Goal: Transaction & Acquisition: Purchase product/service

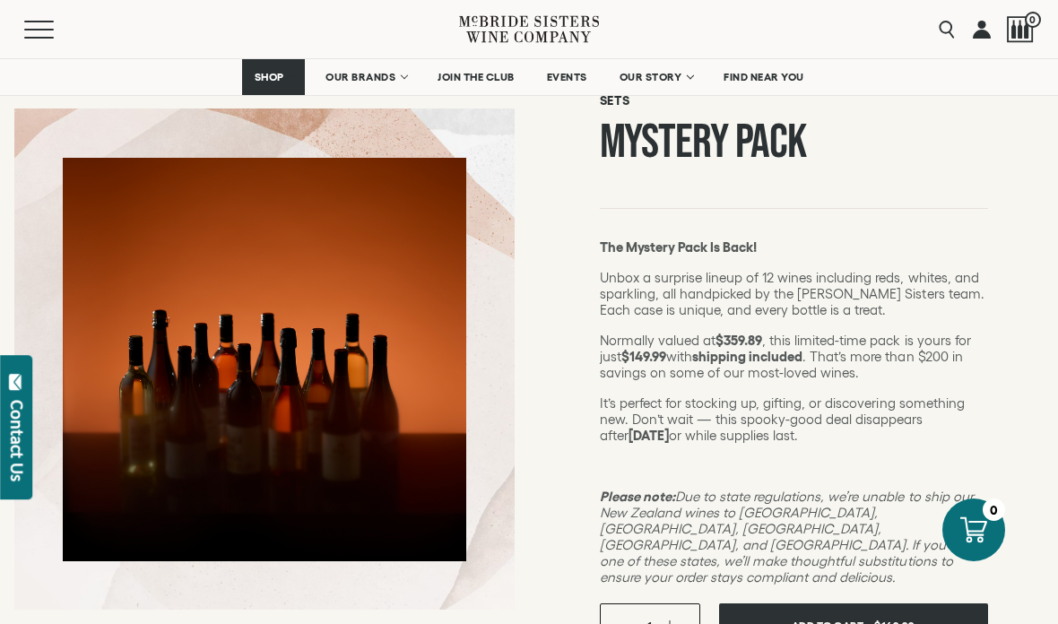
scroll to position [143, 0]
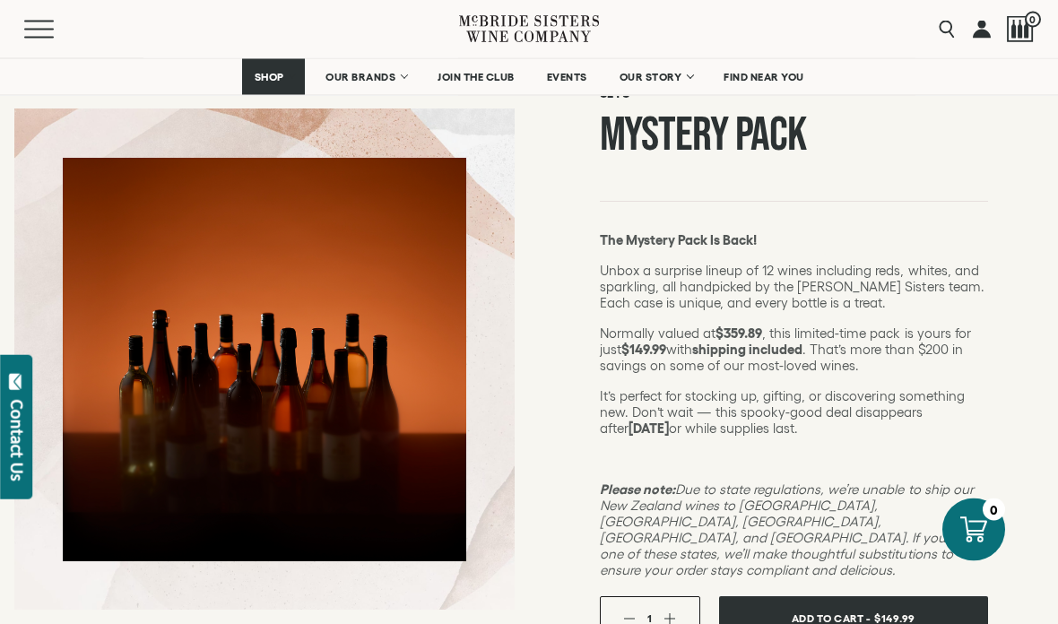
click at [878, 606] on span "$149.99" at bounding box center [894, 619] width 41 height 26
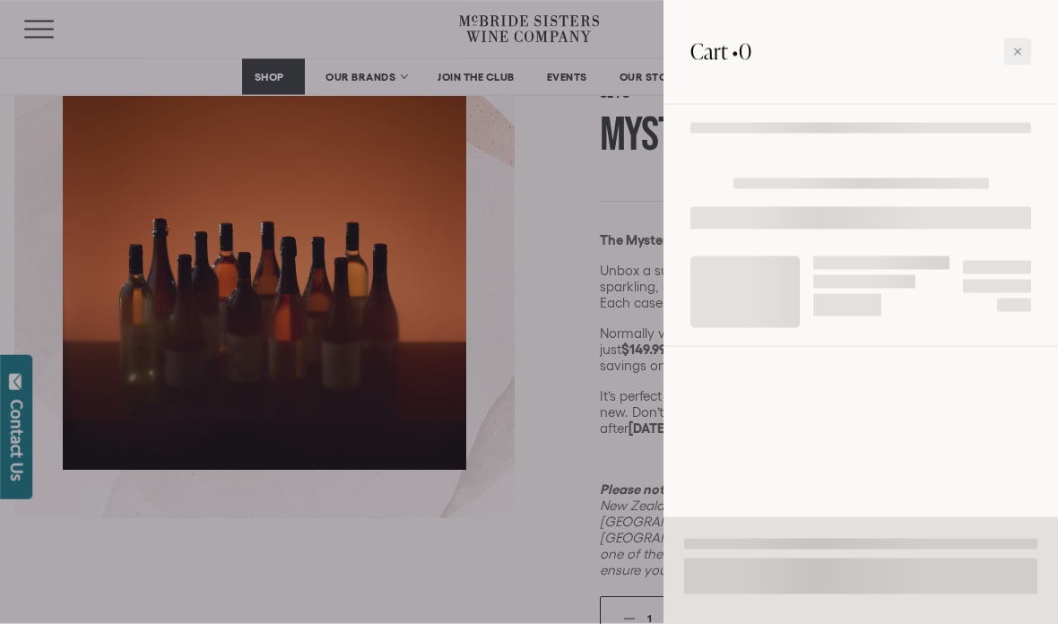
scroll to position [144, 0]
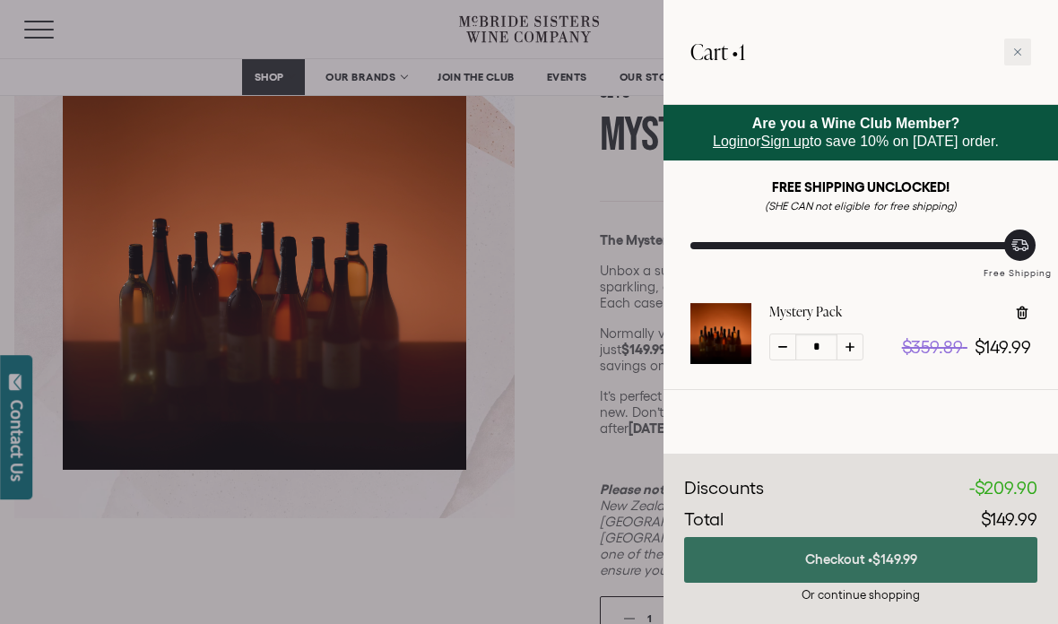
click at [920, 583] on button "Checkout • $149.99" at bounding box center [860, 560] width 353 height 46
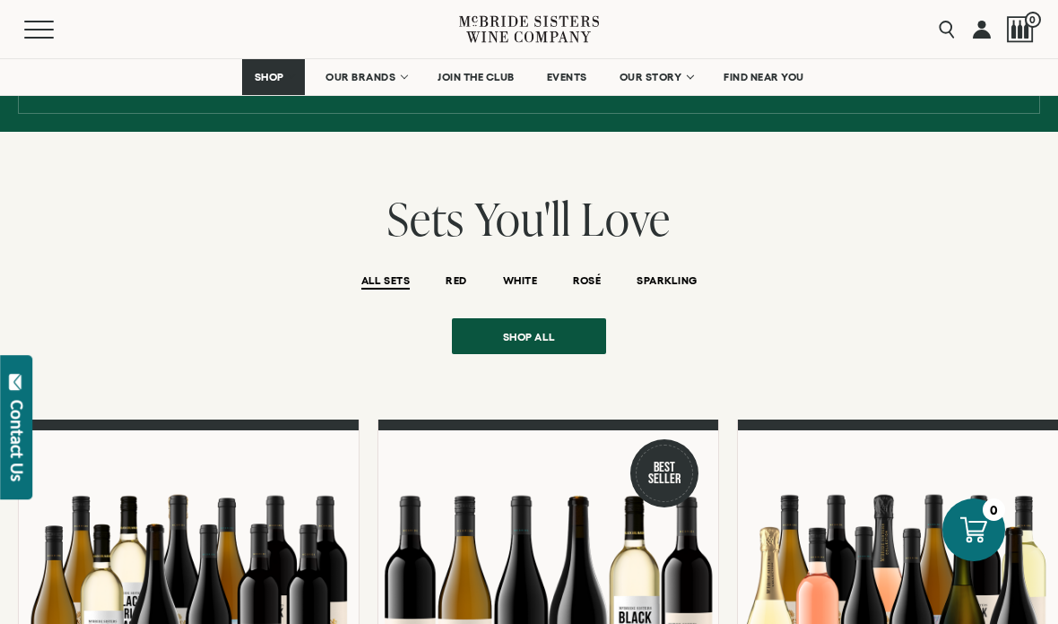
scroll to position [1284, 0]
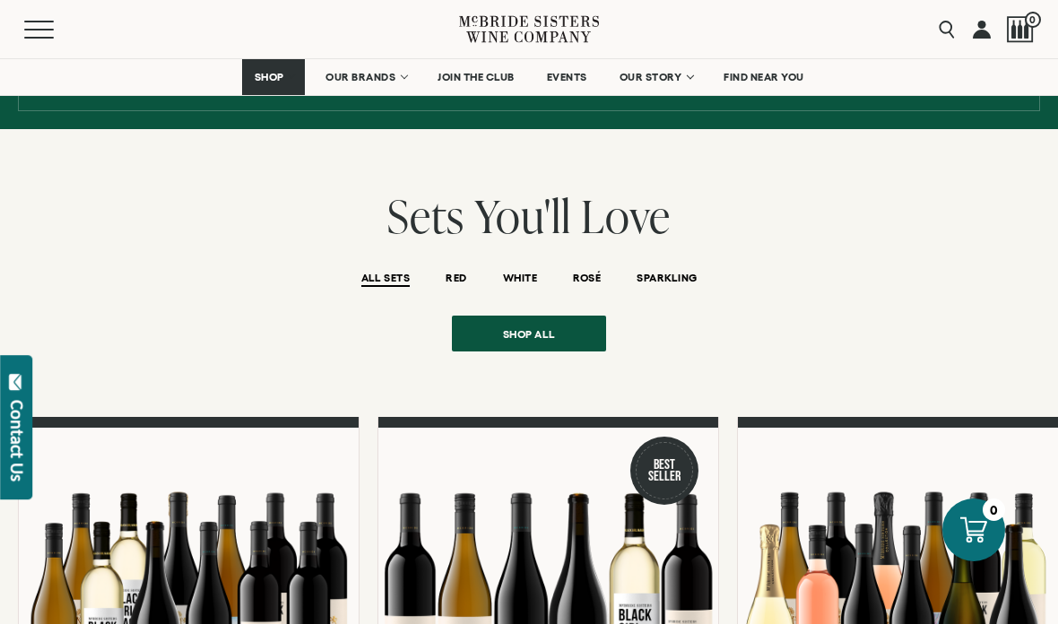
click at [564, 316] on span "Shop all" at bounding box center [529, 333] width 116 height 35
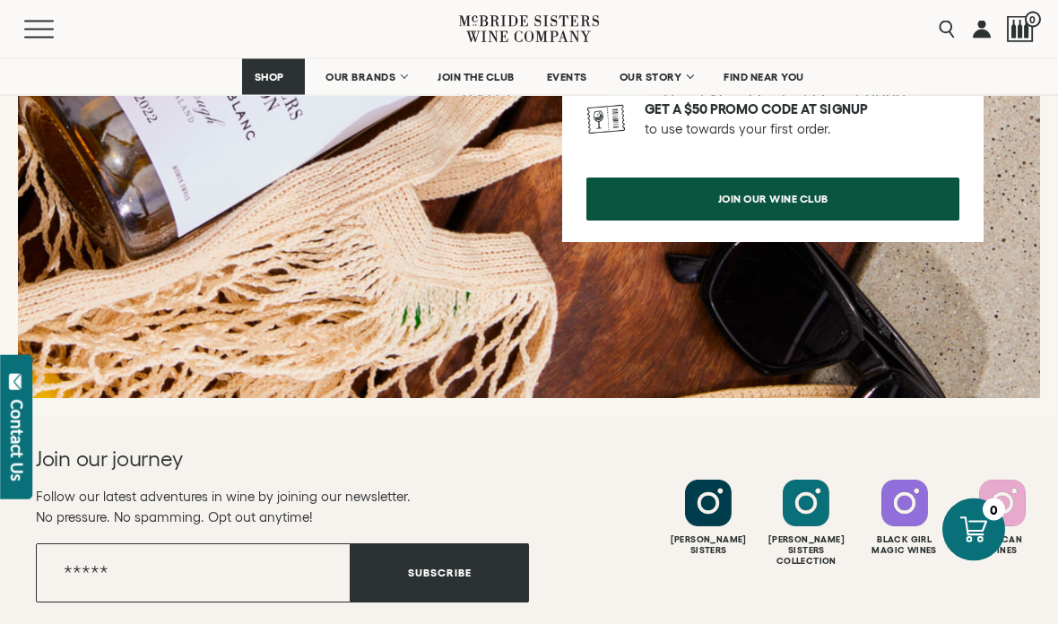
scroll to position [2572, 0]
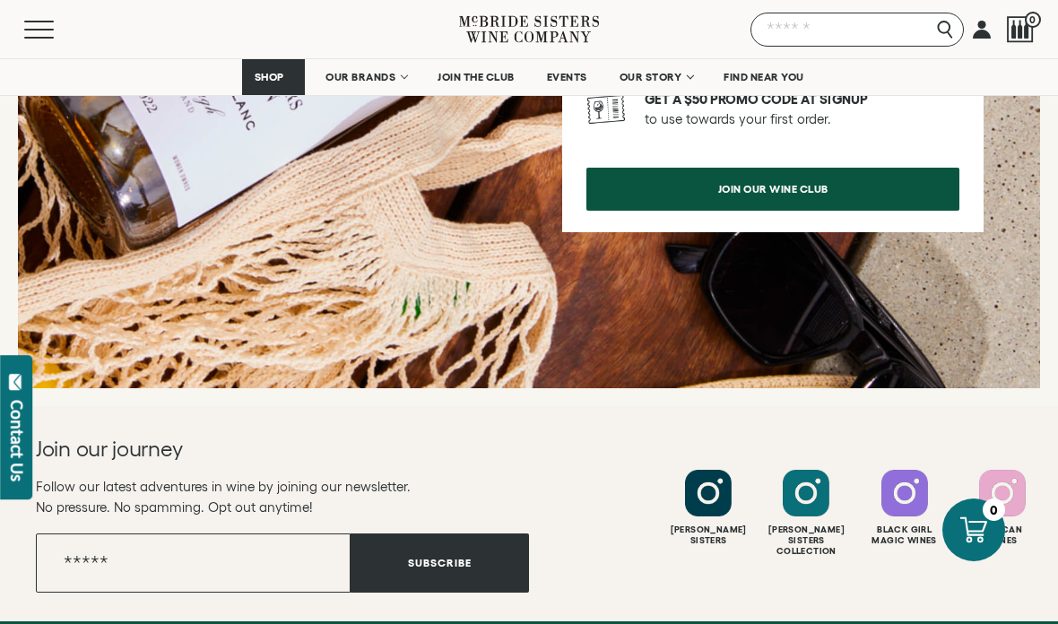
click at [939, 30] on input "Search" at bounding box center [856, 30] width 213 height 34
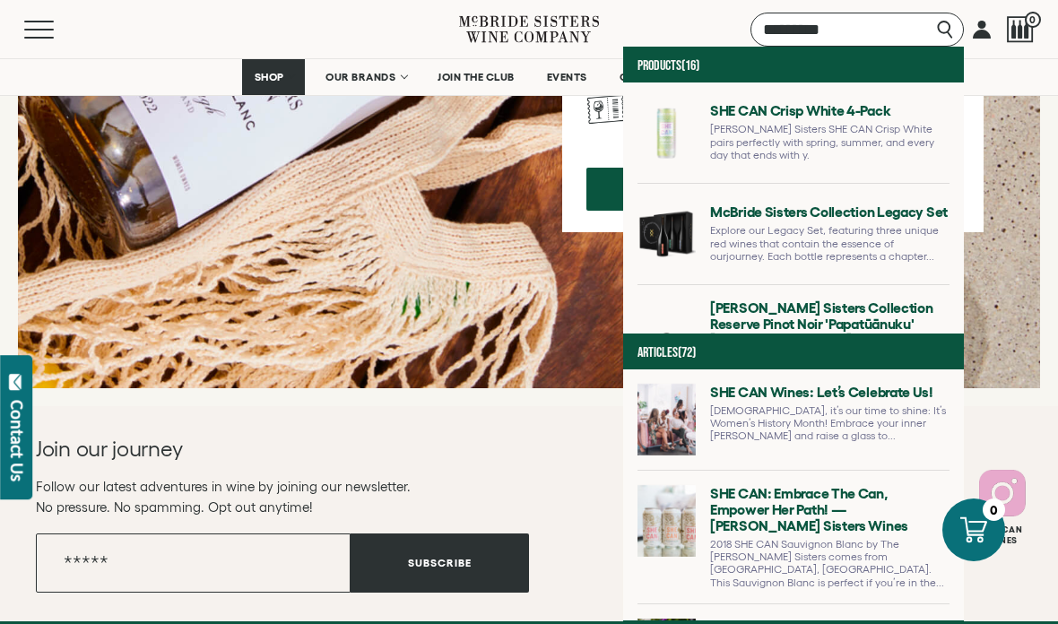
type input "*********"
click at [941, 25] on input "*********" at bounding box center [856, 30] width 213 height 34
click at [887, 20] on input "*********" at bounding box center [856, 30] width 213 height 34
click at [884, 29] on input "*********" at bounding box center [856, 30] width 213 height 34
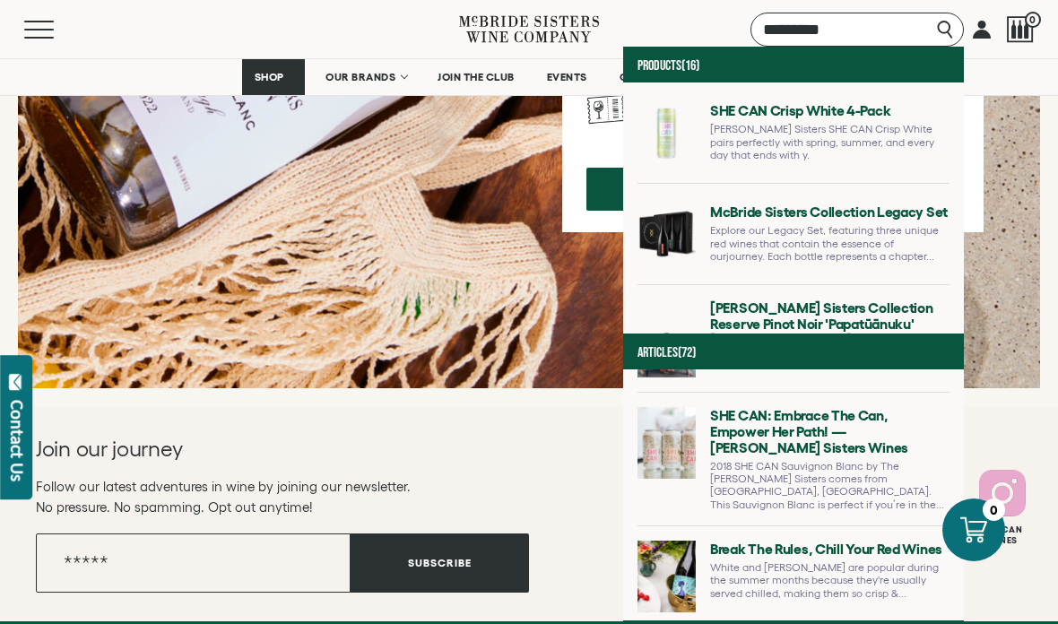
scroll to position [80, 0]
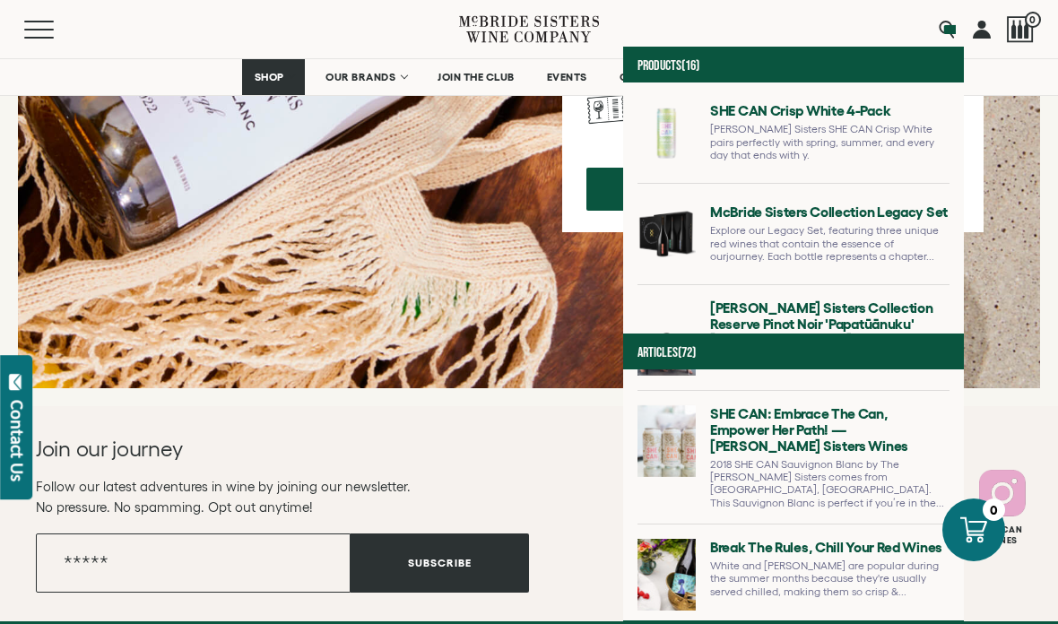
click at [675, 428] on link at bounding box center [793, 464] width 312 height 119
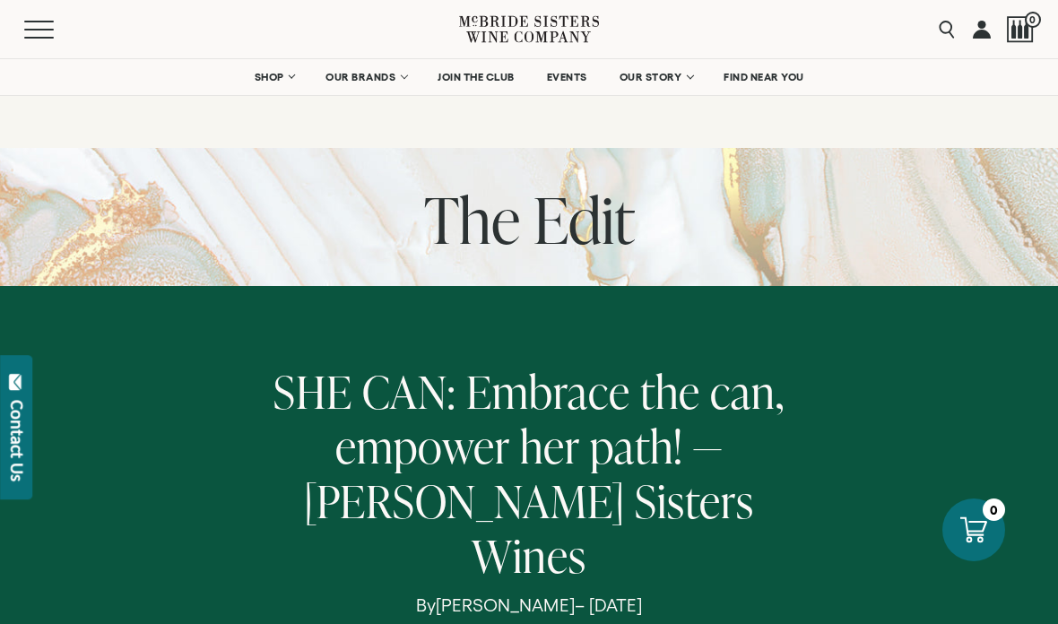
click at [287, 78] on link "SHOP" at bounding box center [273, 77] width 63 height 36
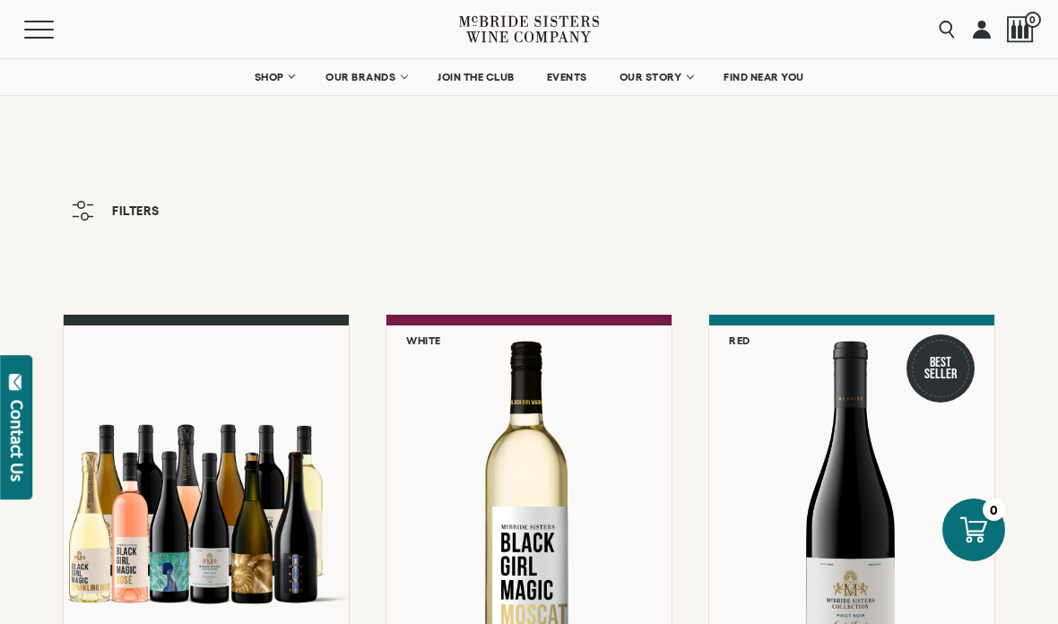
click at [408, 83] on link "OUR BRANDS" at bounding box center [365, 77] width 103 height 36
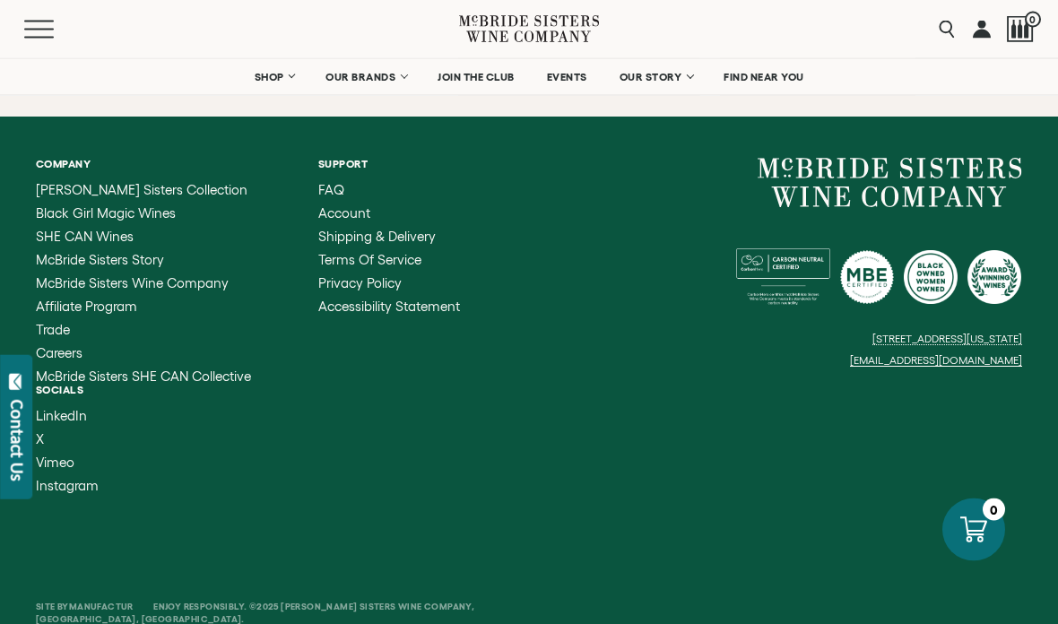
scroll to position [8312, 0]
click at [86, 229] on span "SHE CAN Wines" at bounding box center [85, 236] width 98 height 15
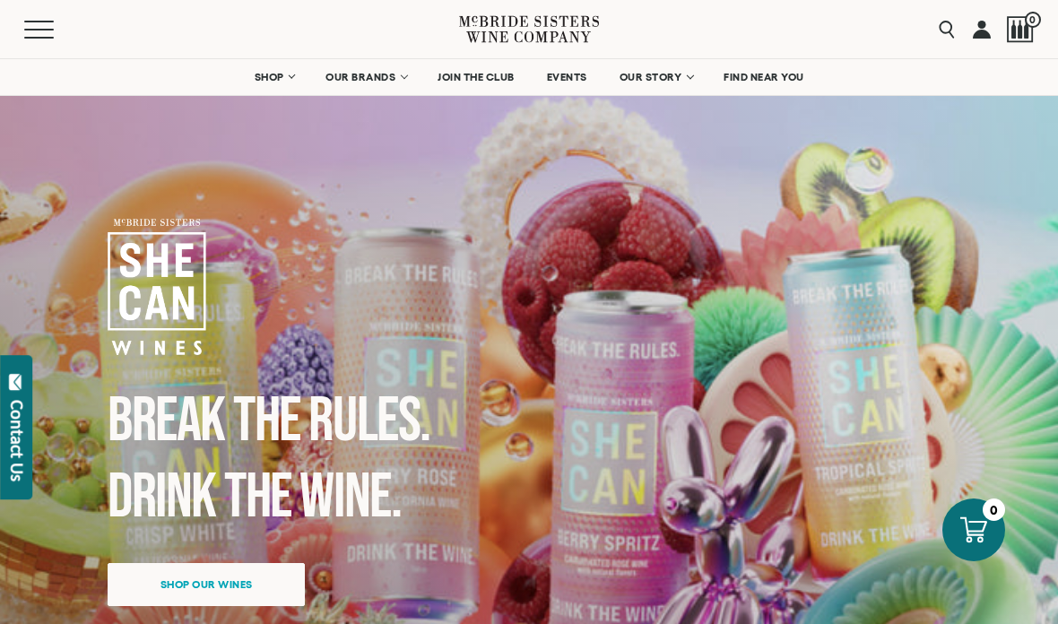
click at [241, 571] on span "Shop our wines" at bounding box center [206, 584] width 155 height 35
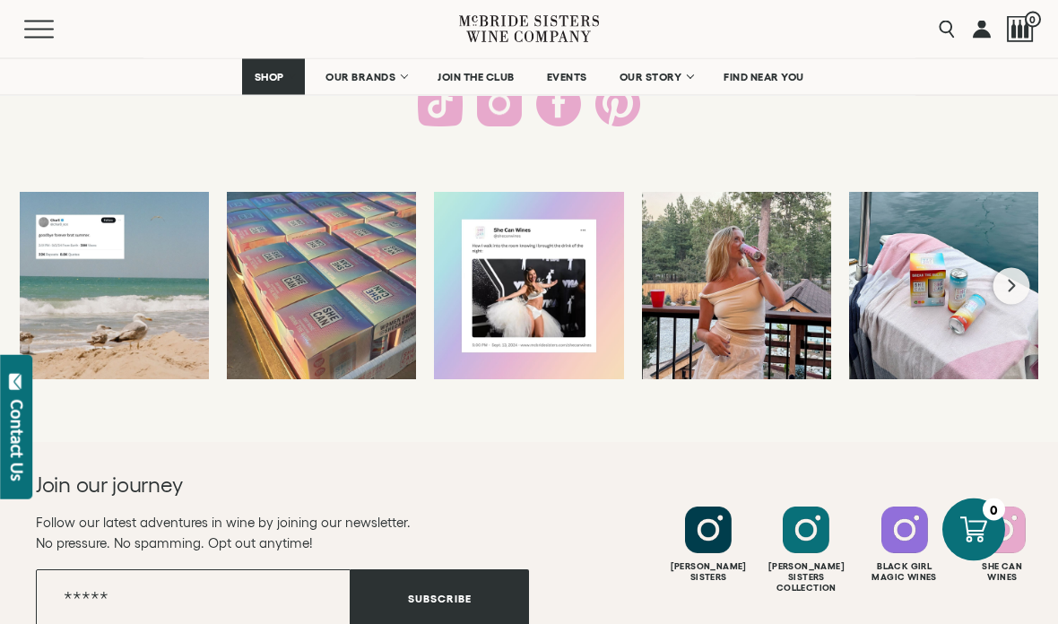
scroll to position [3473, 0]
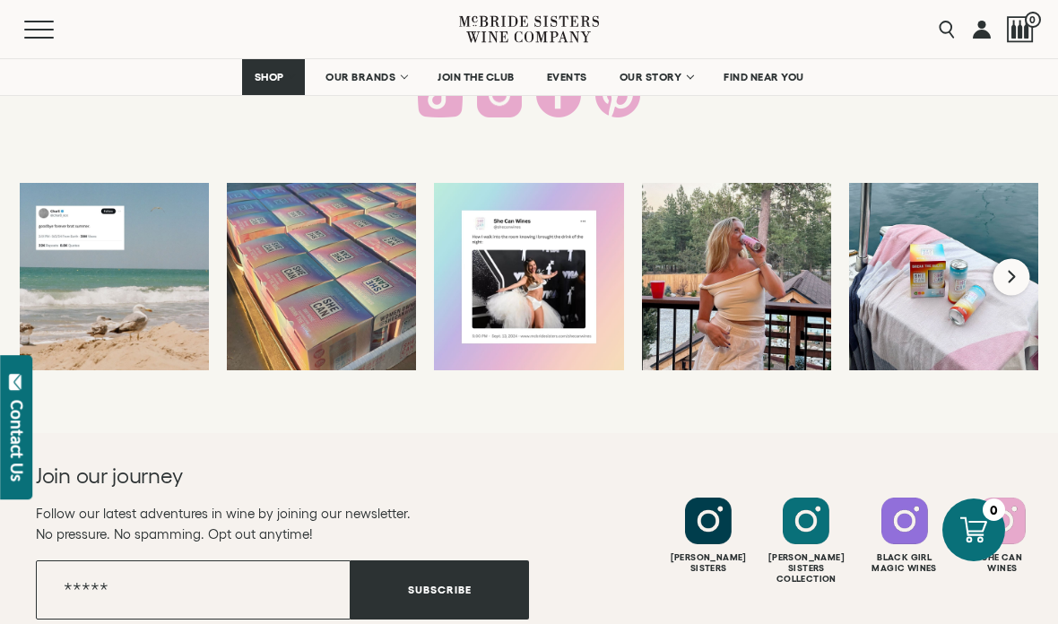
click at [1019, 268] on button "Next slide" at bounding box center [1011, 276] width 37 height 37
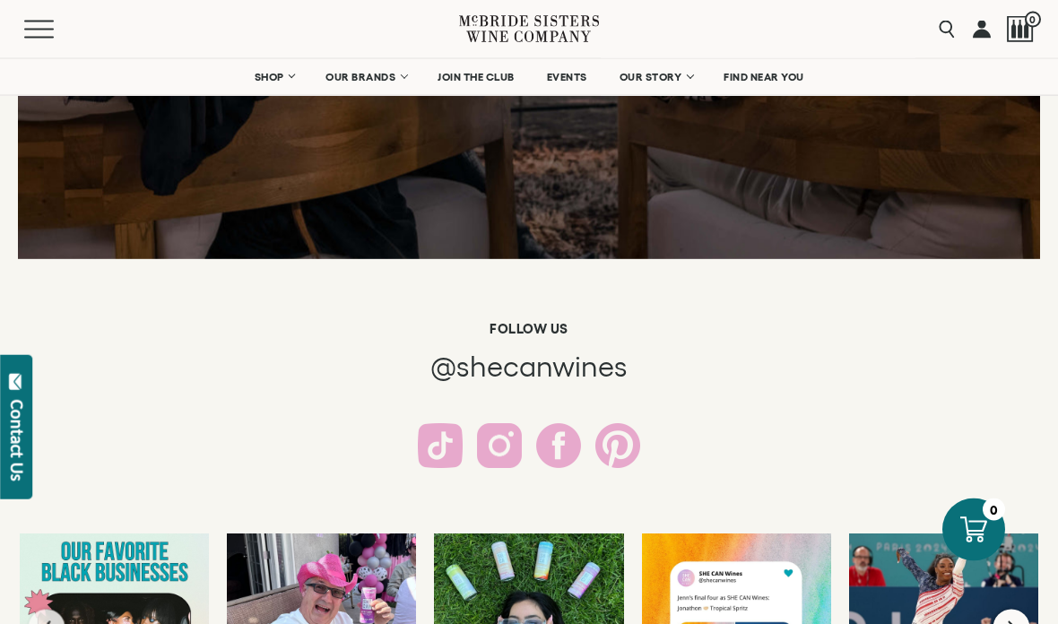
scroll to position [3115, 0]
